Goal: Task Accomplishment & Management: Manage account settings

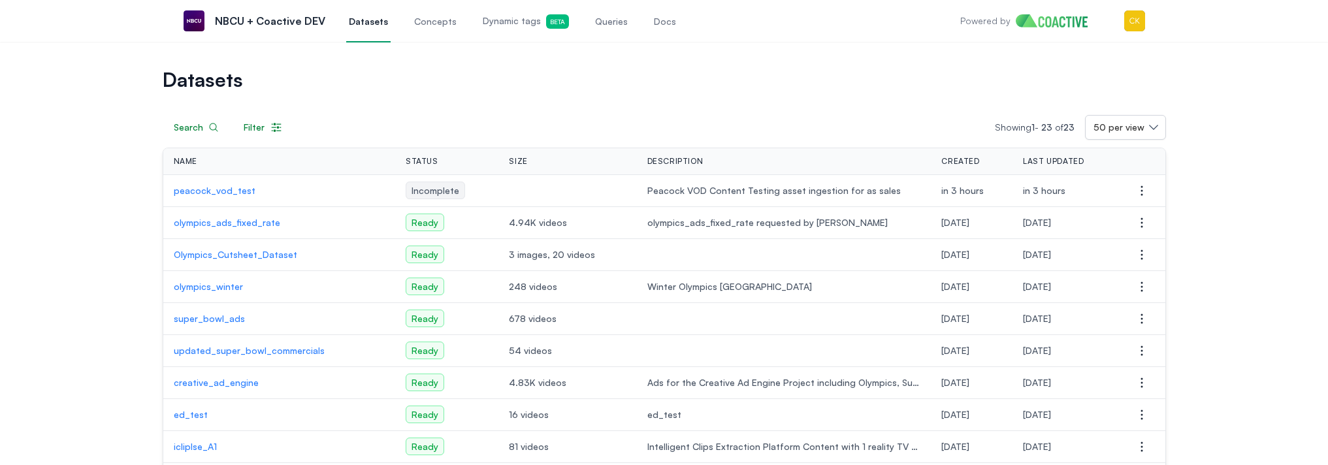
click at [203, 190] on p "peacock_vod_test" at bounding box center [279, 190] width 211 height 13
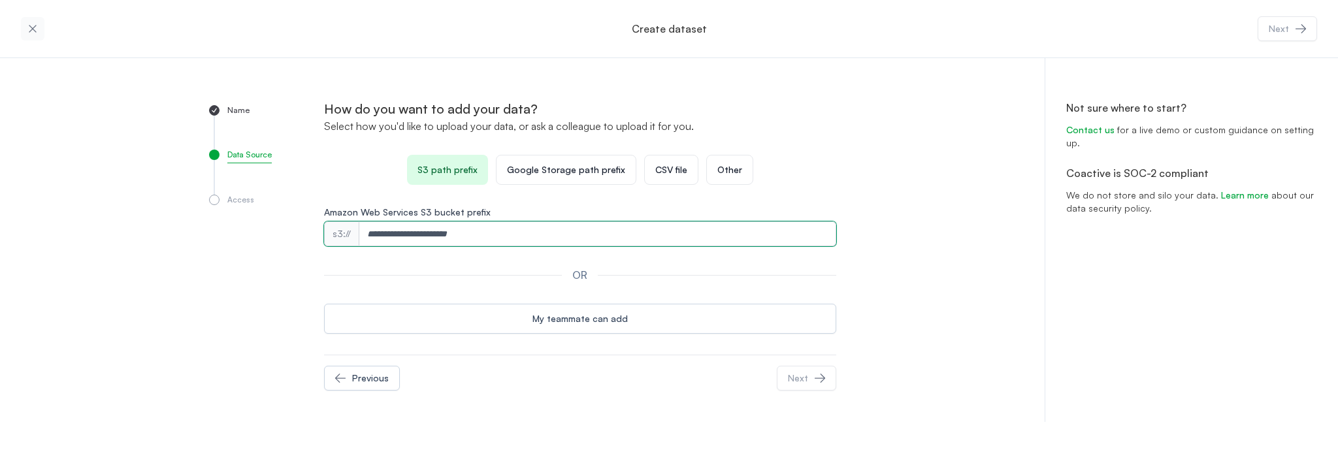
click at [427, 229] on input "Amazon Web Services S3 bucket prefix" at bounding box center [597, 233] width 477 height 25
paste input "**********"
type input "**********"
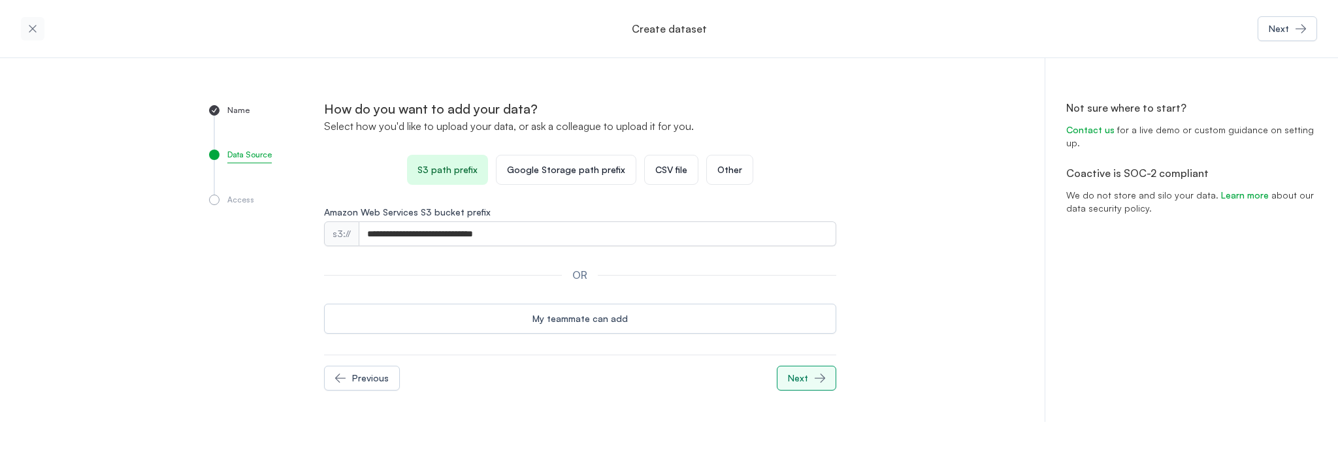
click at [800, 372] on div "Next" at bounding box center [798, 378] width 20 height 13
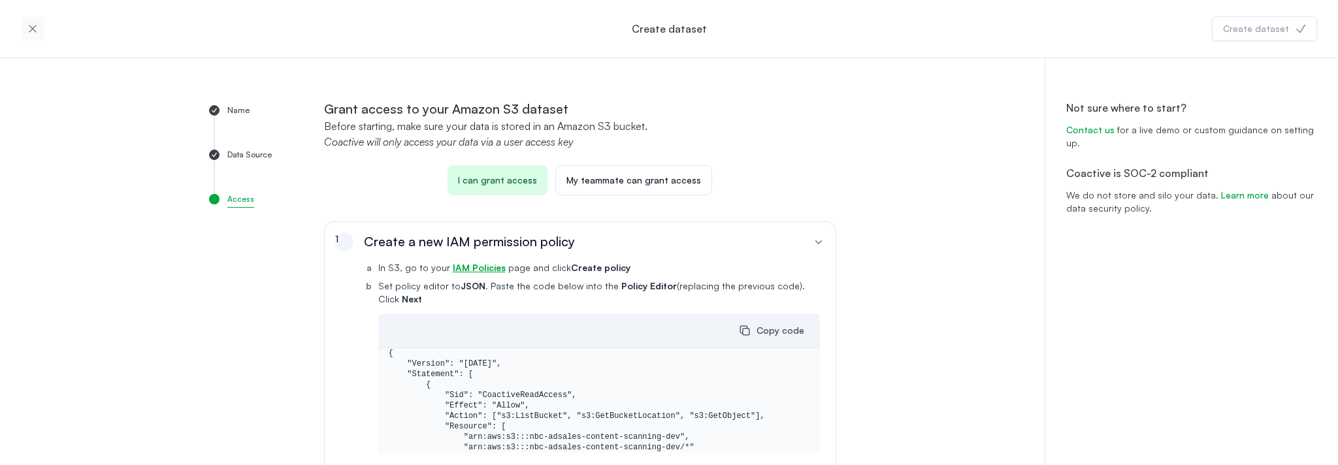
click at [479, 181] on p "I can grant access" at bounding box center [497, 180] width 79 height 13
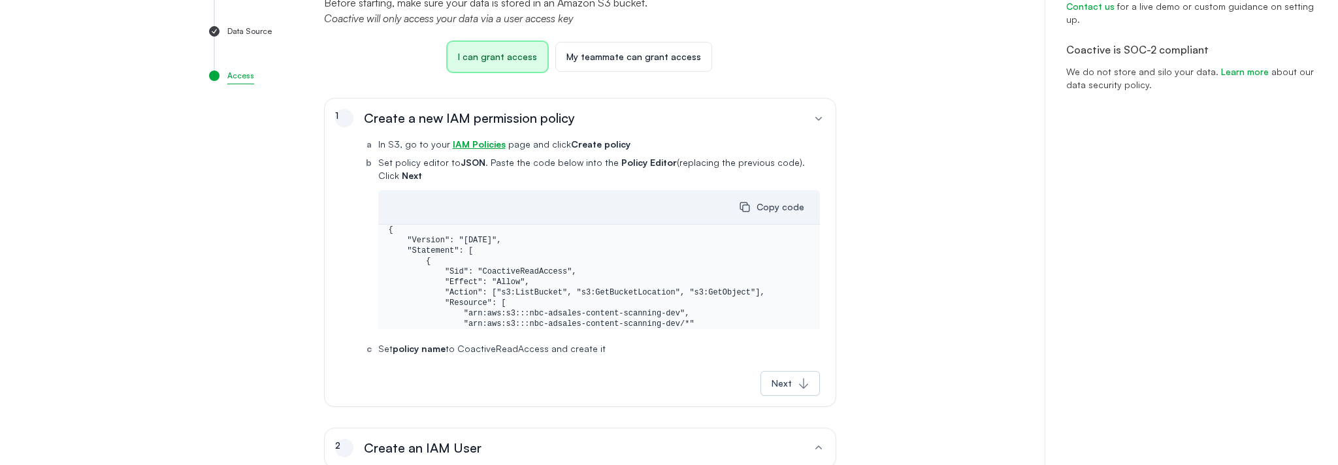
scroll to position [308, 0]
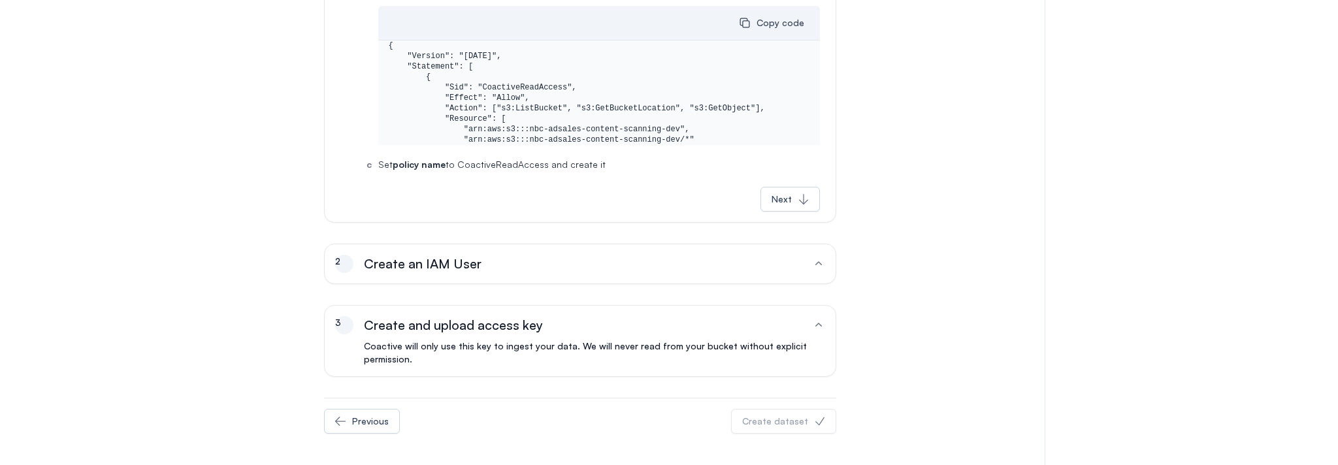
click at [764, 267] on div "2 Create an IAM User" at bounding box center [573, 264] width 477 height 18
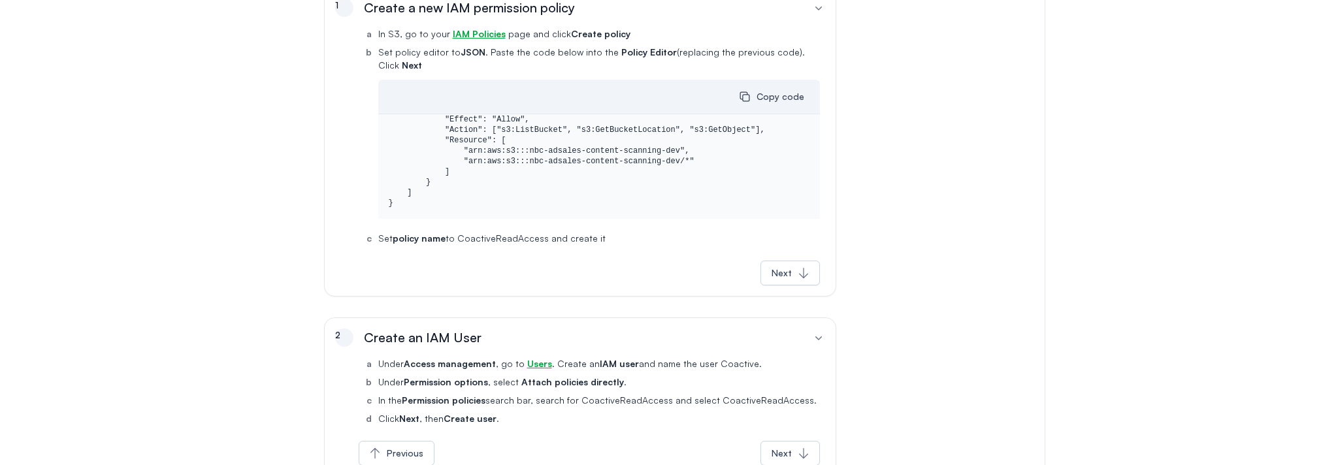
scroll to position [73, 0]
click at [800, 276] on icon "button" at bounding box center [803, 273] width 9 height 10
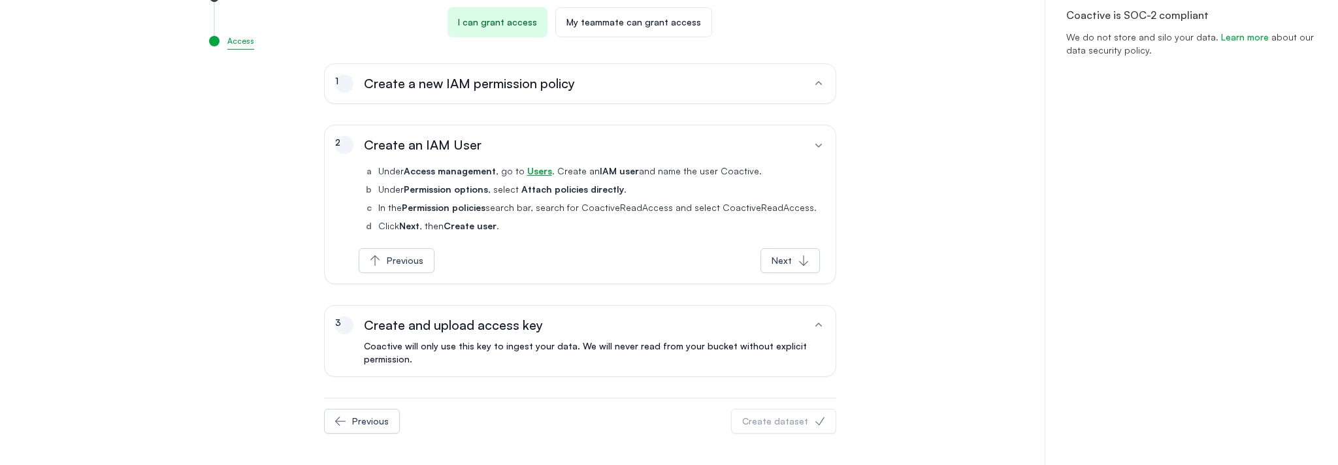
scroll to position [158, 0]
click at [797, 266] on icon "button" at bounding box center [803, 260] width 13 height 13
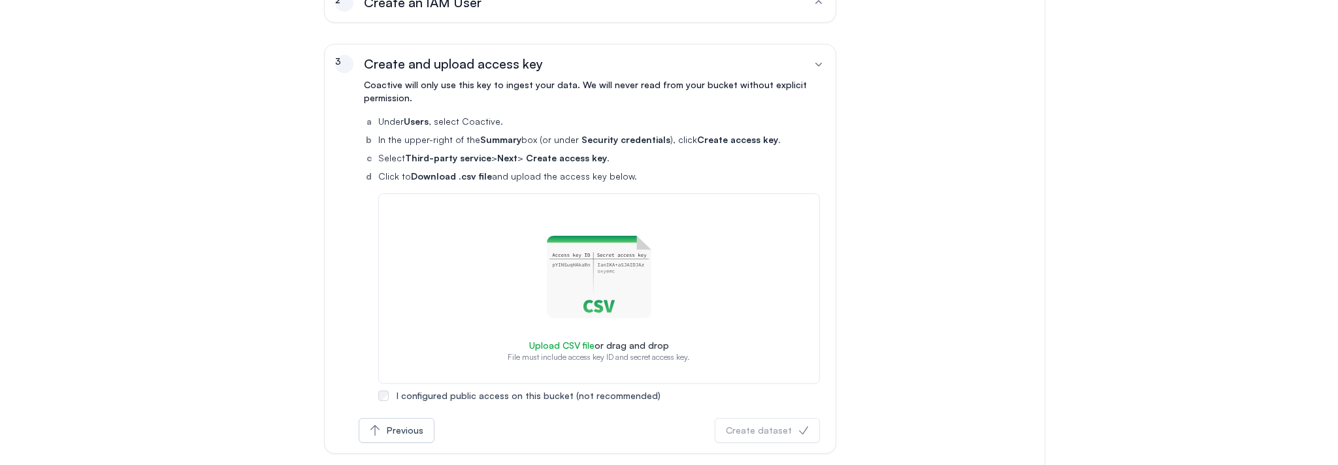
scroll to position [0, 0]
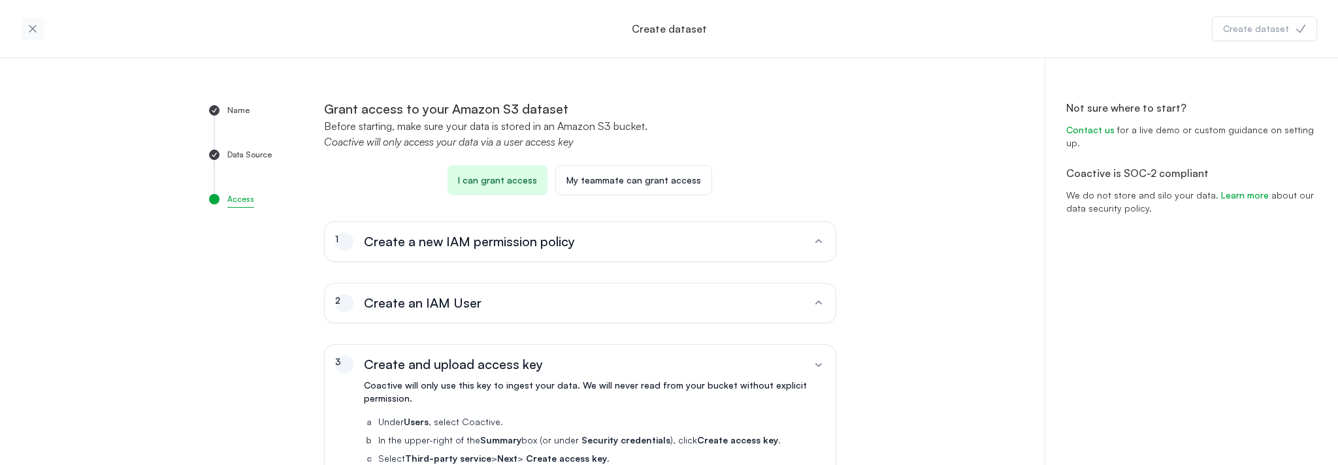
click at [577, 245] on div "1 Create a new IAM permission policy" at bounding box center [573, 242] width 477 height 18
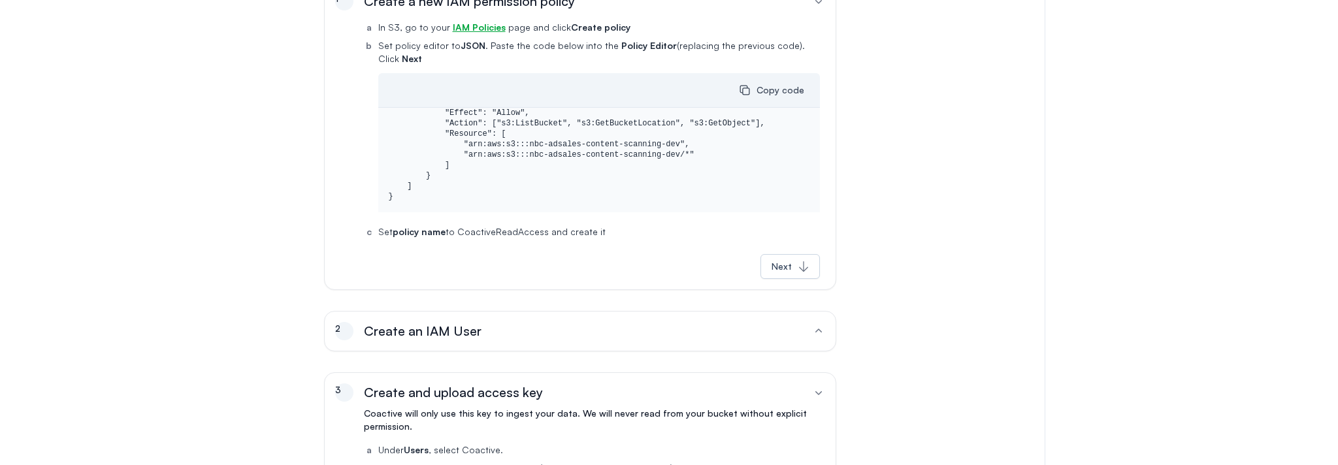
scroll to position [338, 0]
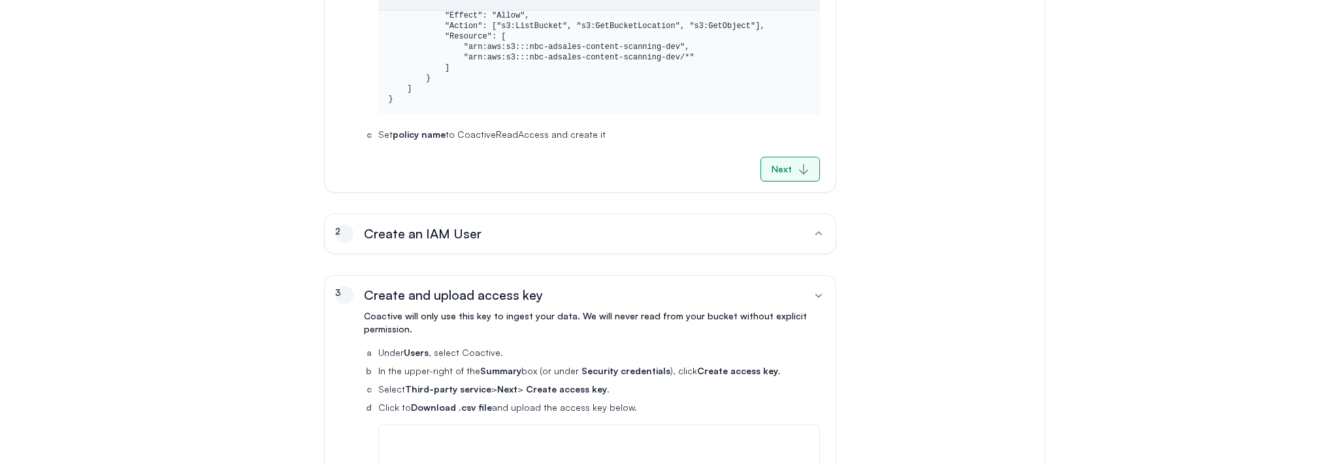
click at [781, 167] on div "Next" at bounding box center [782, 169] width 20 height 13
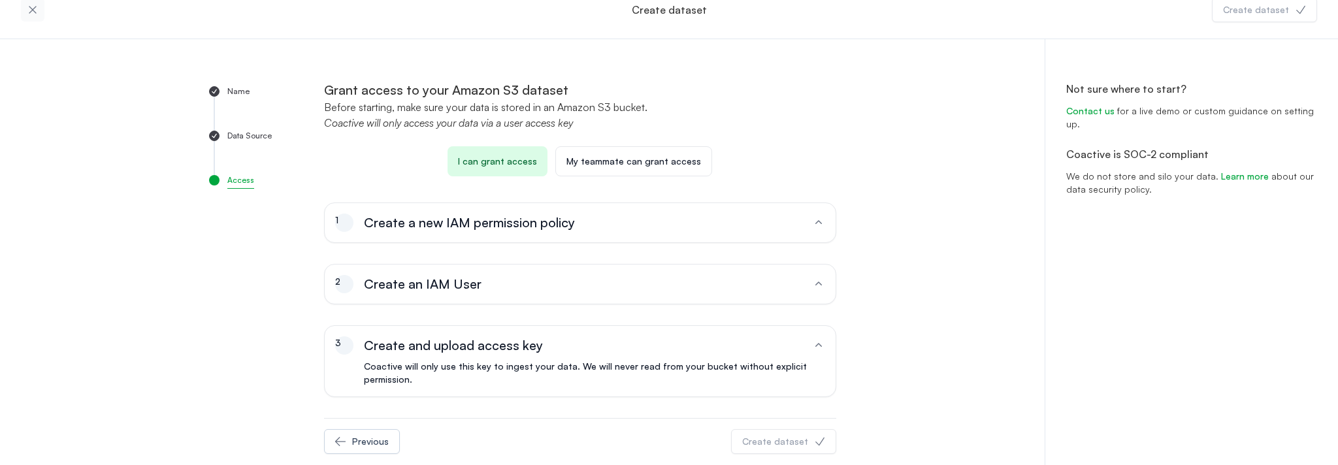
scroll to position [20, 0]
click at [683, 225] on div "1 Create a new IAM permission policy" at bounding box center [573, 222] width 477 height 18
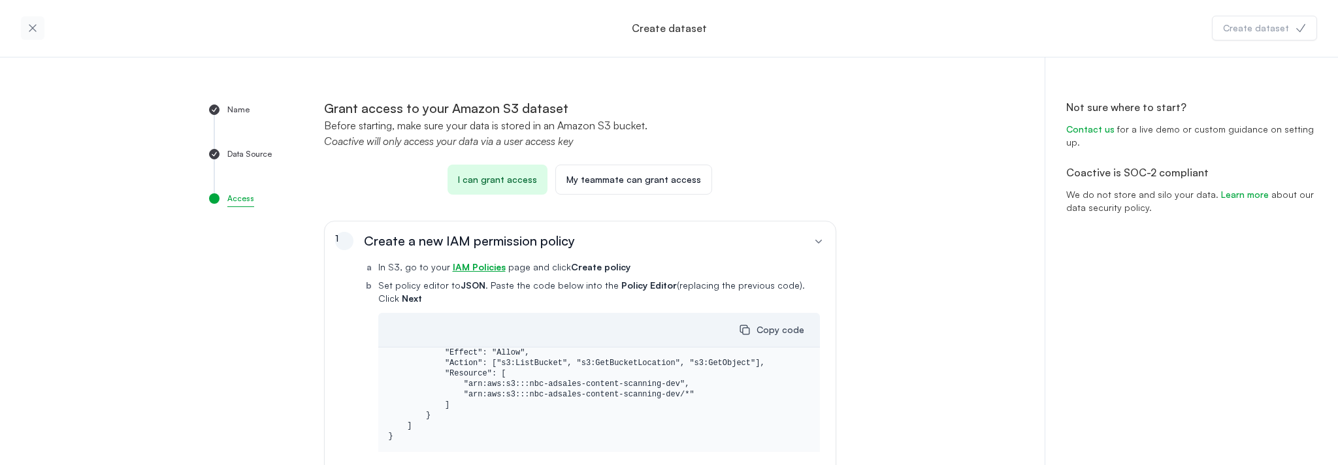
scroll to position [0, 0]
click at [244, 150] on p "Data Source" at bounding box center [249, 156] width 44 height 13
click at [38, 29] on icon "button" at bounding box center [32, 28] width 13 height 13
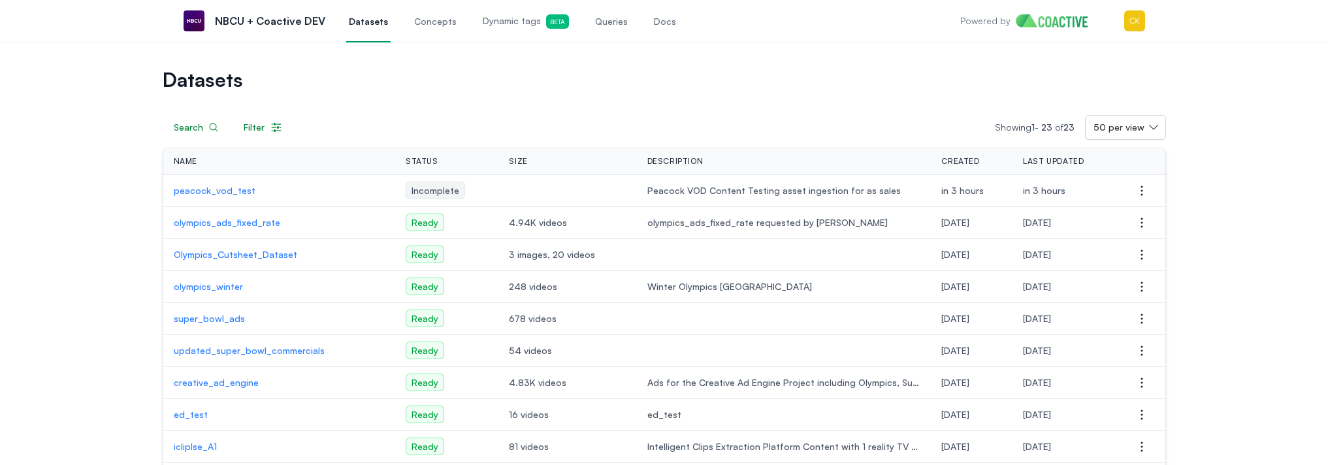
click at [207, 191] on p "peacock_vod_test" at bounding box center [279, 190] width 211 height 13
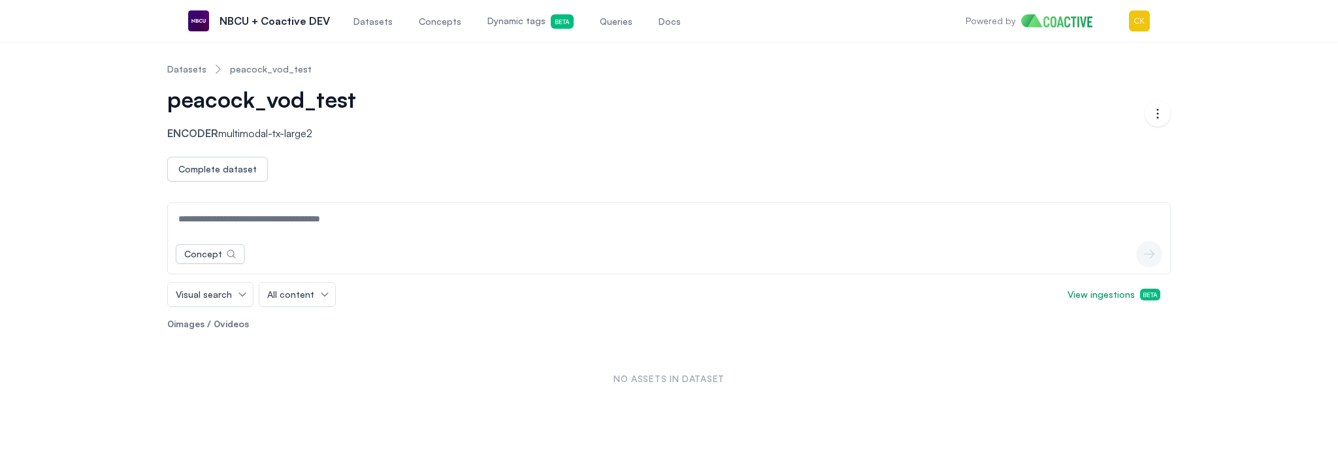
click at [183, 66] on link "Datasets" at bounding box center [186, 69] width 39 height 13
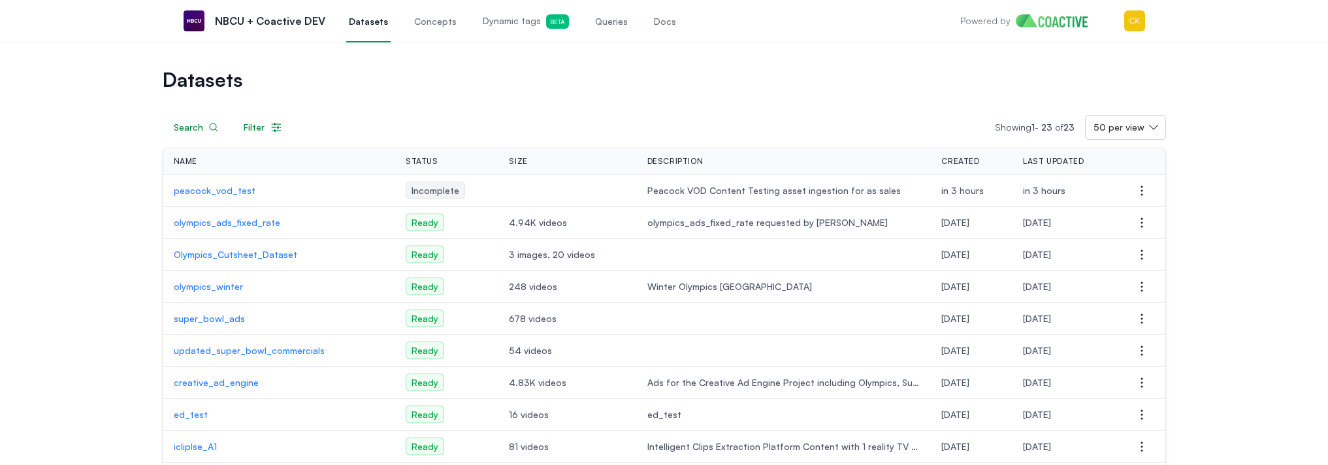
click at [231, 190] on p "peacock_vod_test" at bounding box center [279, 190] width 211 height 13
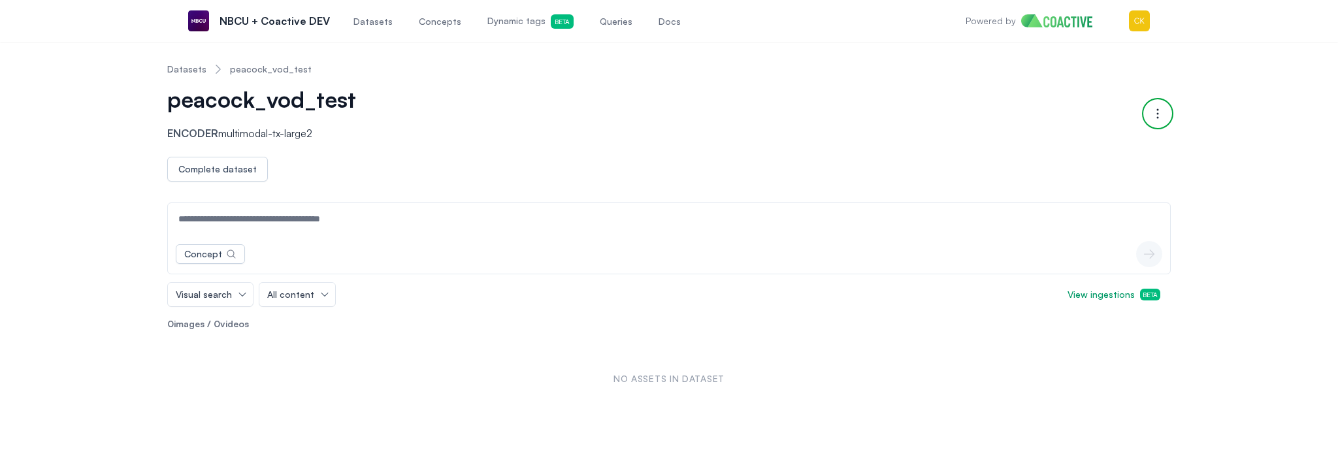
click at [1156, 117] on icon "button" at bounding box center [1158, 114] width 16 height 16
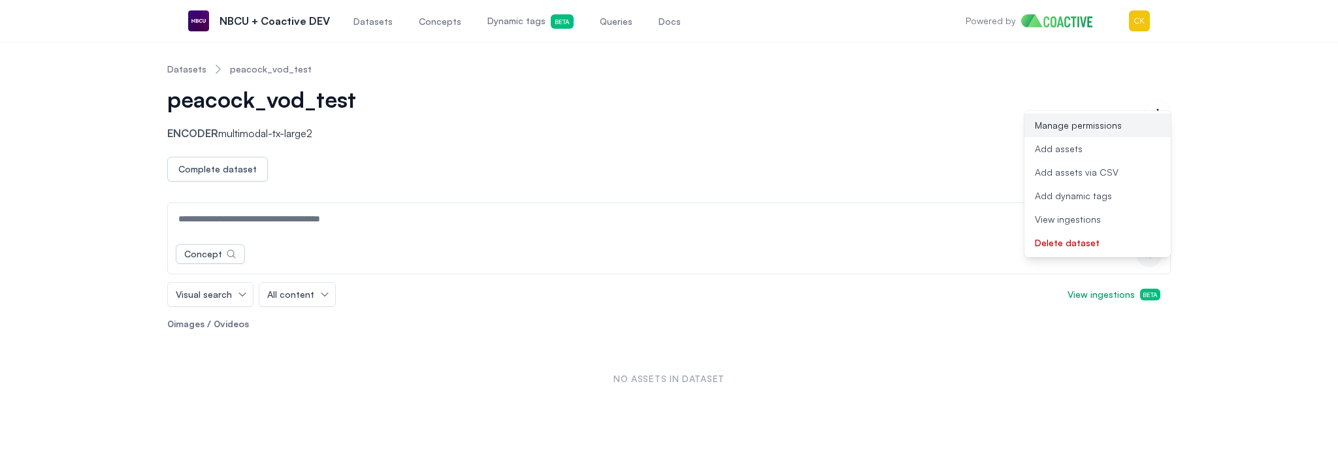
click at [1107, 128] on span "Manage permissions" at bounding box center [1078, 125] width 87 height 13
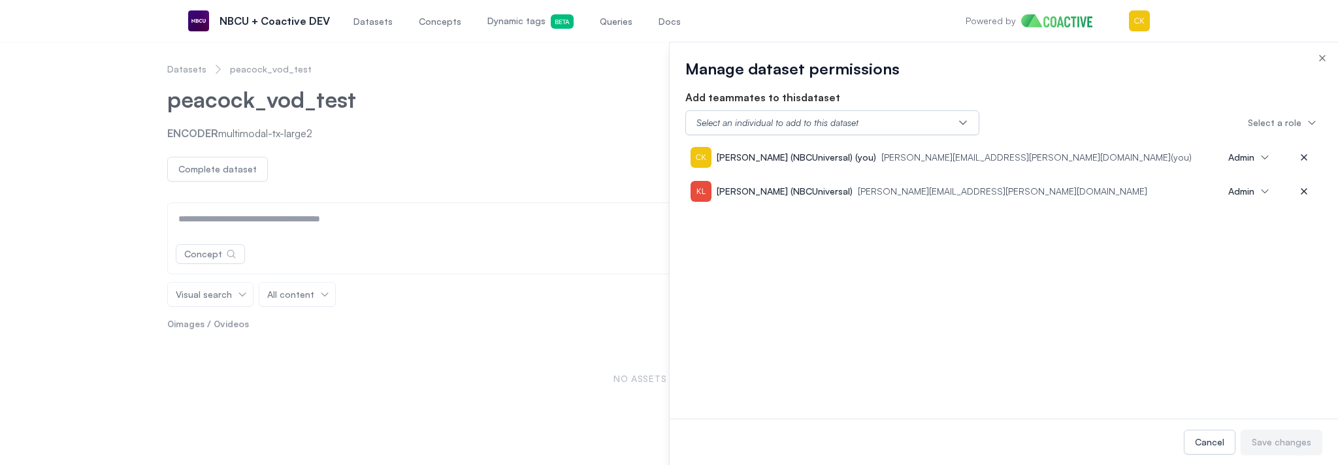
click at [1320, 58] on icon "button" at bounding box center [1322, 58] width 10 height 10
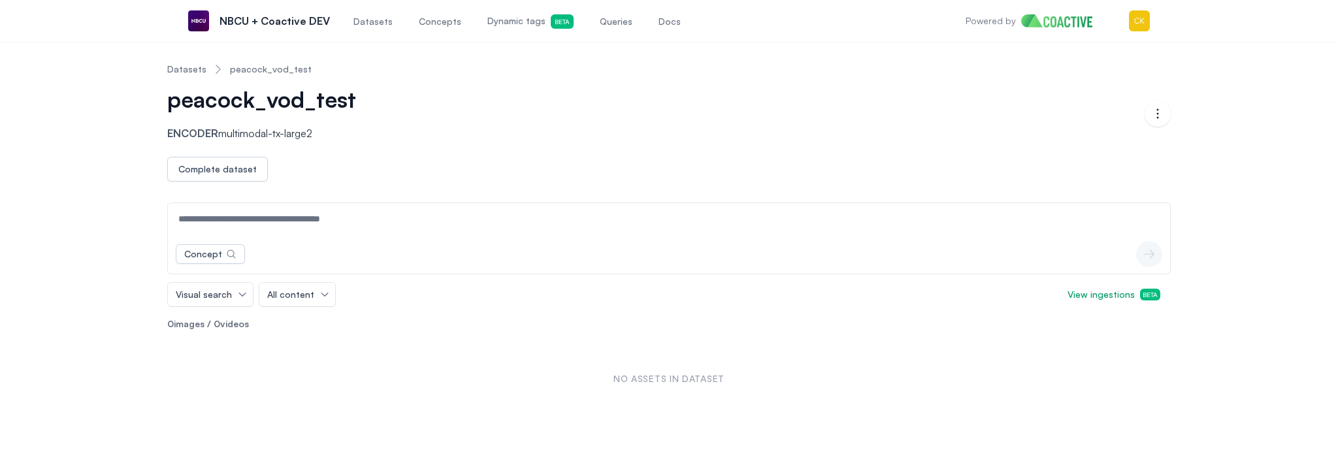
click at [180, 71] on link "Datasets" at bounding box center [186, 69] width 39 height 13
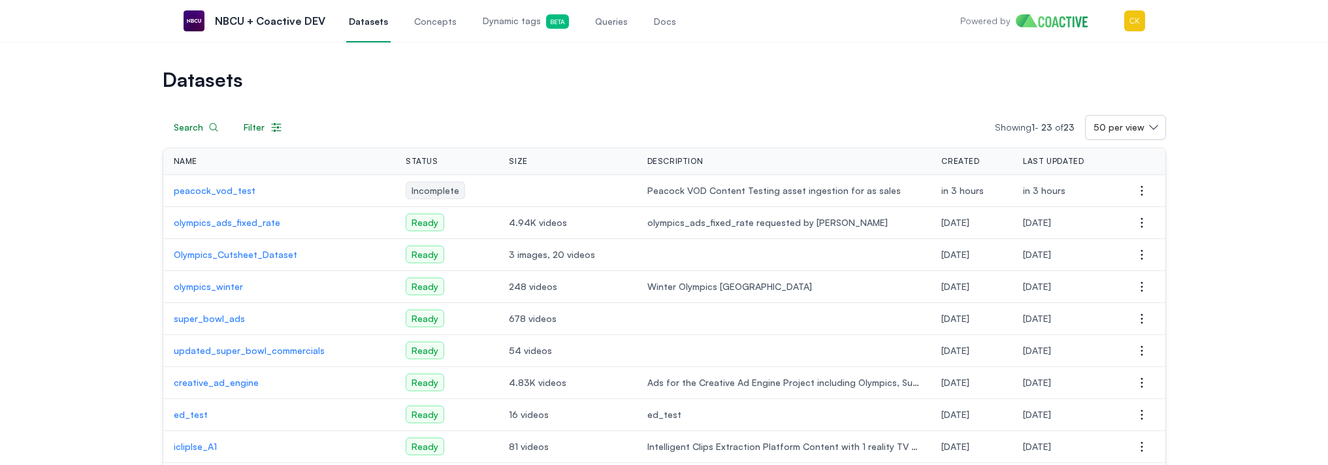
click at [225, 192] on p "peacock_vod_test" at bounding box center [279, 190] width 211 height 13
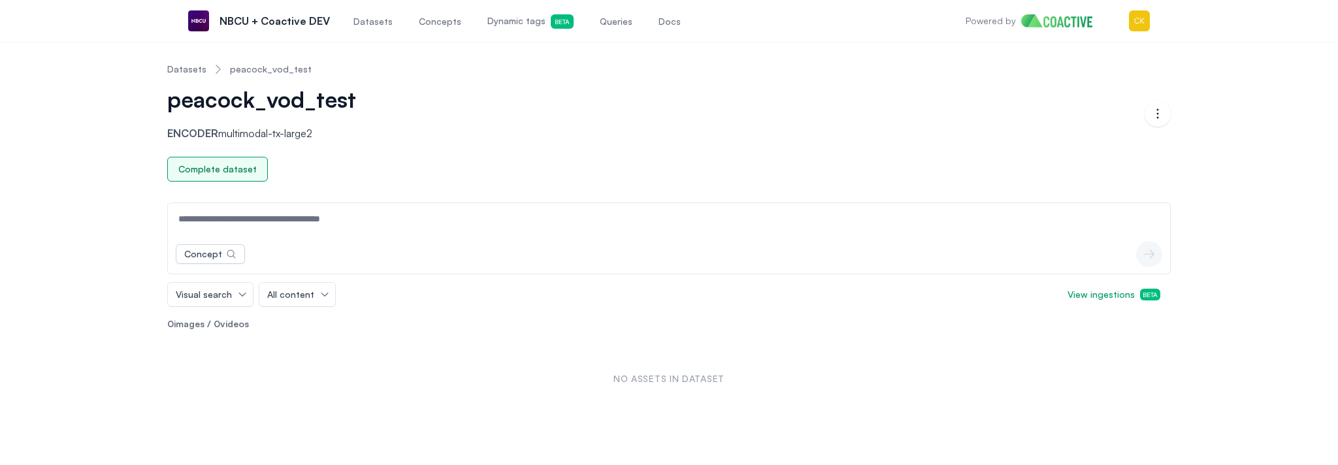
click at [230, 171] on div "Complete dataset" at bounding box center [217, 169] width 78 height 13
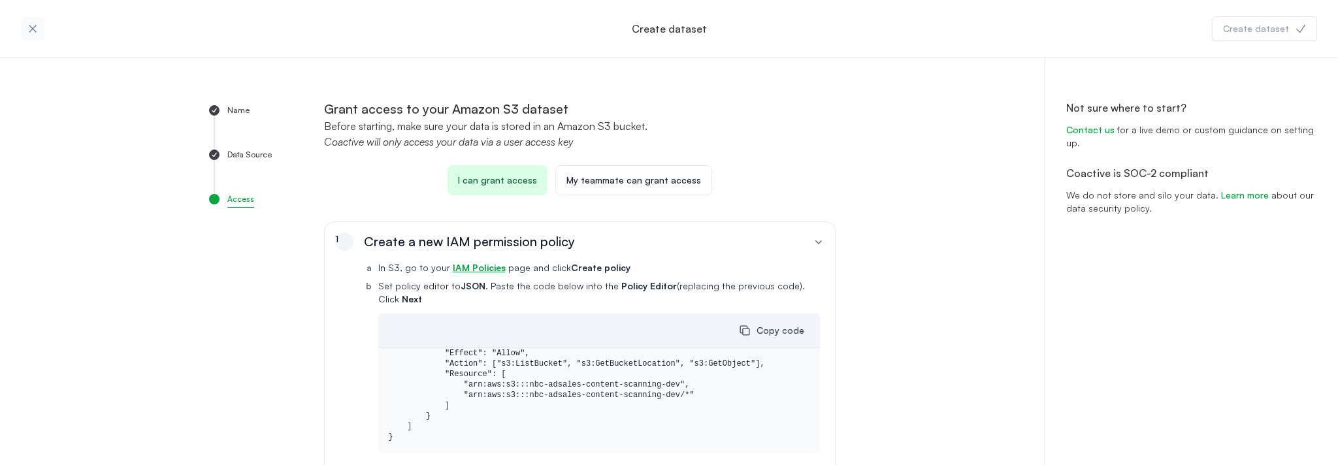
drag, startPoint x: 583, startPoint y: 237, endPoint x: 459, endPoint y: 242, distance: 124.3
click at [469, 240] on div "1 Create a new IAM permission policy" at bounding box center [573, 242] width 477 height 18
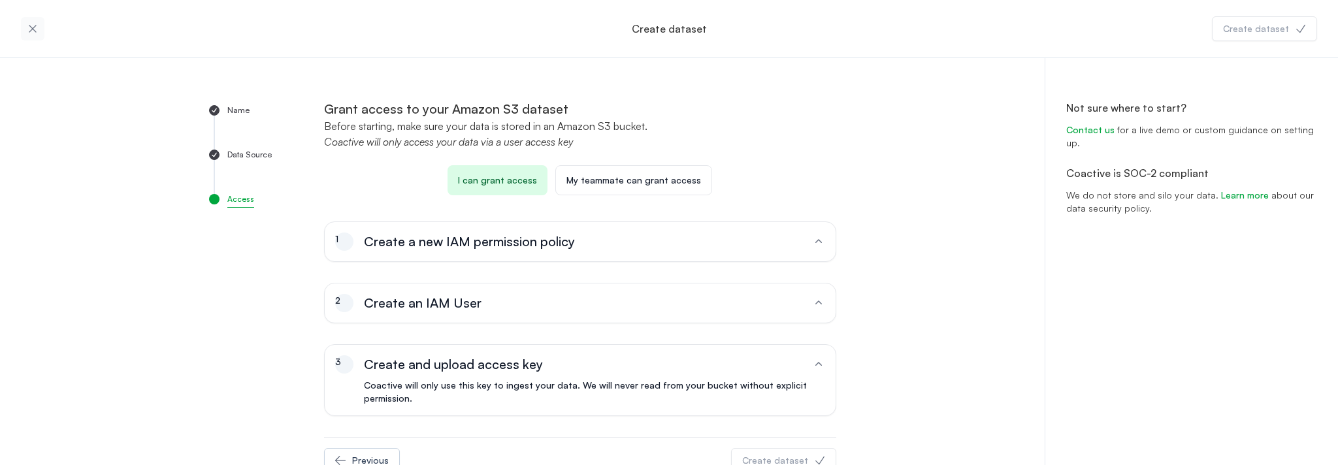
click at [446, 244] on span "Create a new IAM permission policy" at bounding box center [469, 242] width 211 height 18
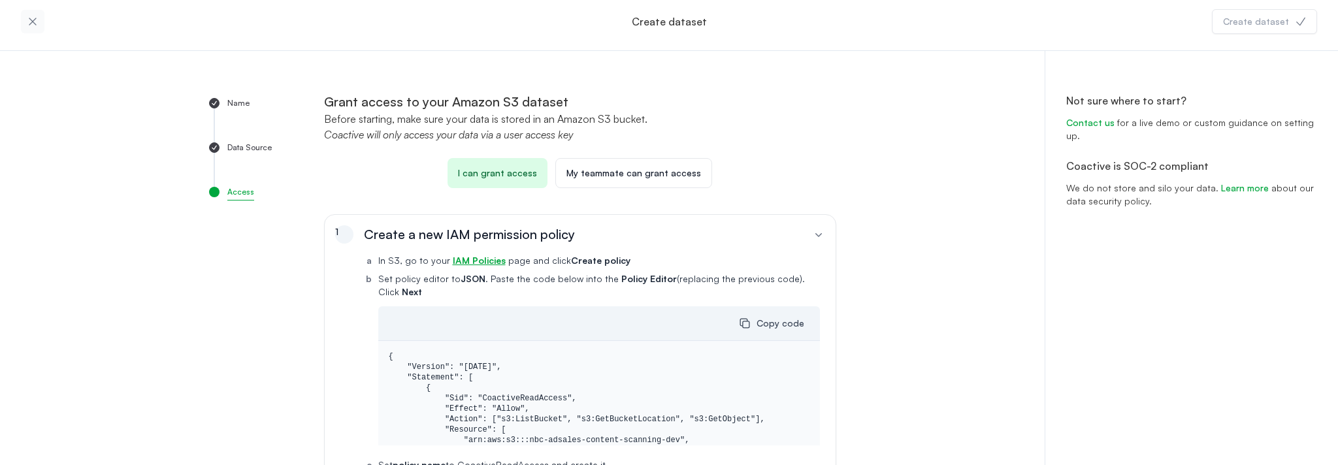
scroll to position [8, 0]
click at [814, 237] on icon "button" at bounding box center [818, 233] width 13 height 13
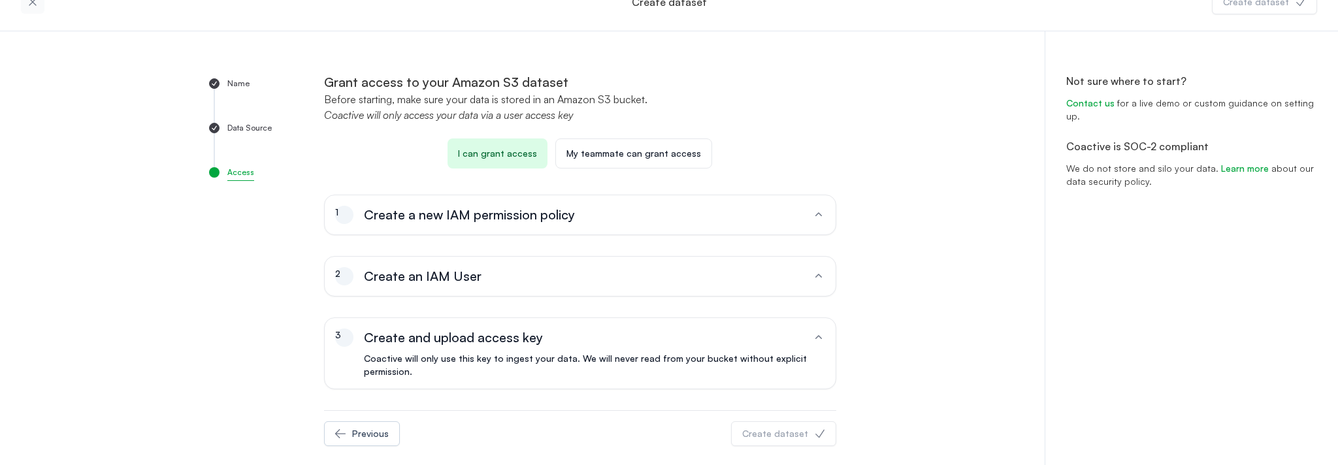
scroll to position [39, 0]
